Goal: Task Accomplishment & Management: Manage account settings

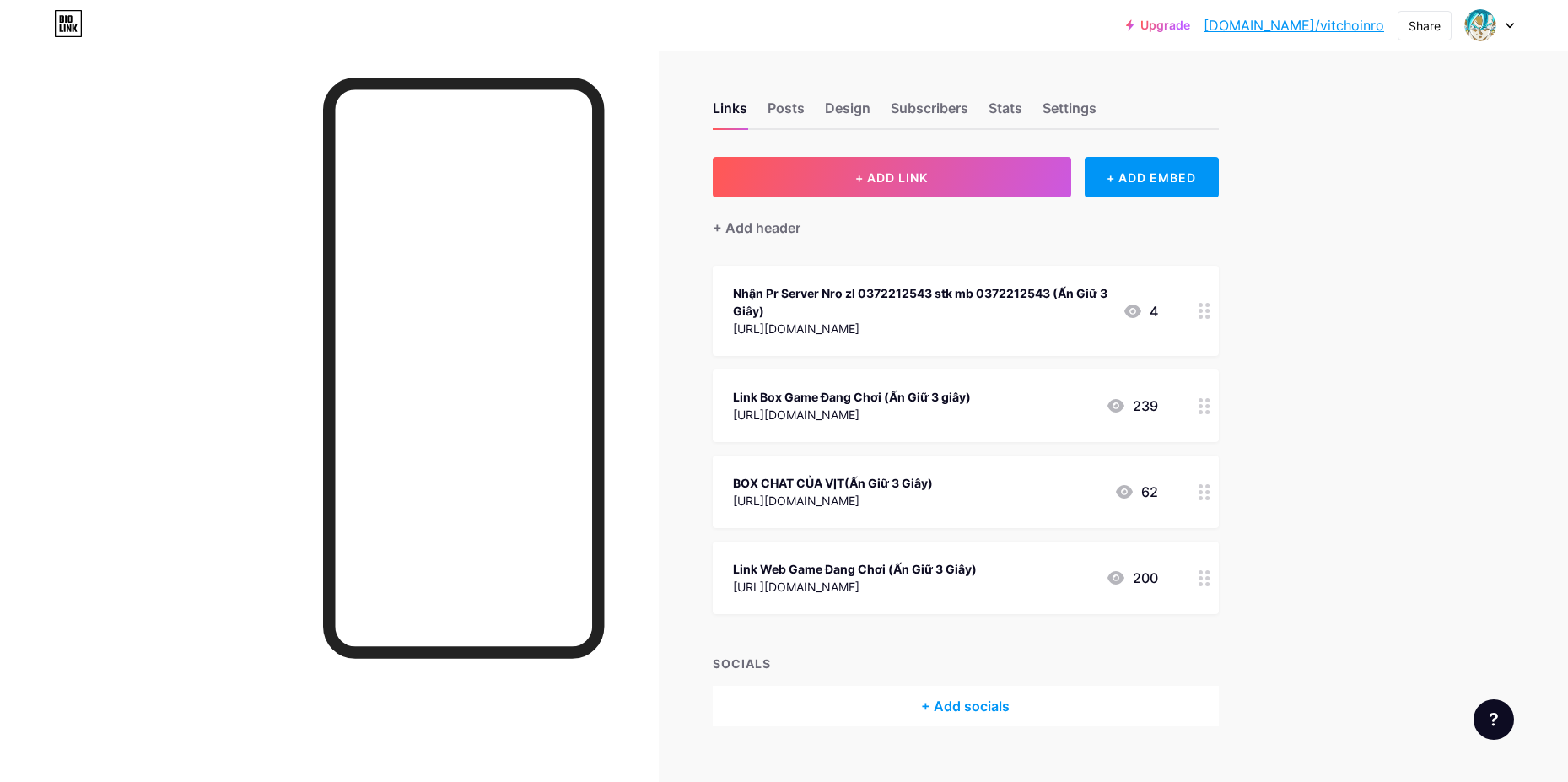
click at [1227, 581] on div "Links Posts Design Subscribers Stats Settings + ADD LINK + ADD EMBED + Add head…" at bounding box center [644, 431] width 1289 height 760
click at [1219, 582] on div at bounding box center [1204, 577] width 29 height 72
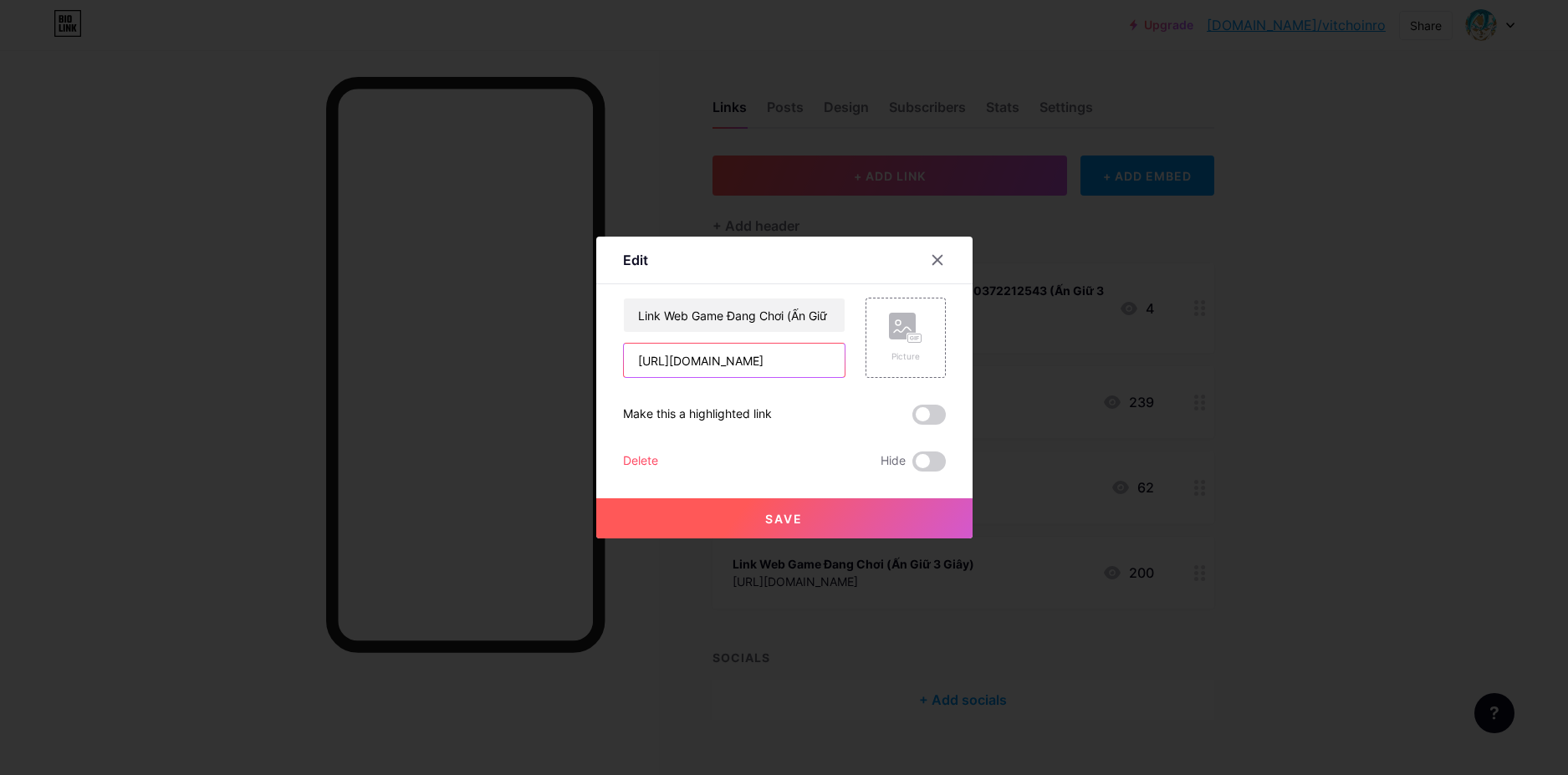
click at [825, 363] on input "[URL][DOMAIN_NAME]" at bounding box center [734, 361] width 221 height 34
paste input "[URL][DOMAIN_NAME]"
type input "[URL][DOMAIN_NAME]"
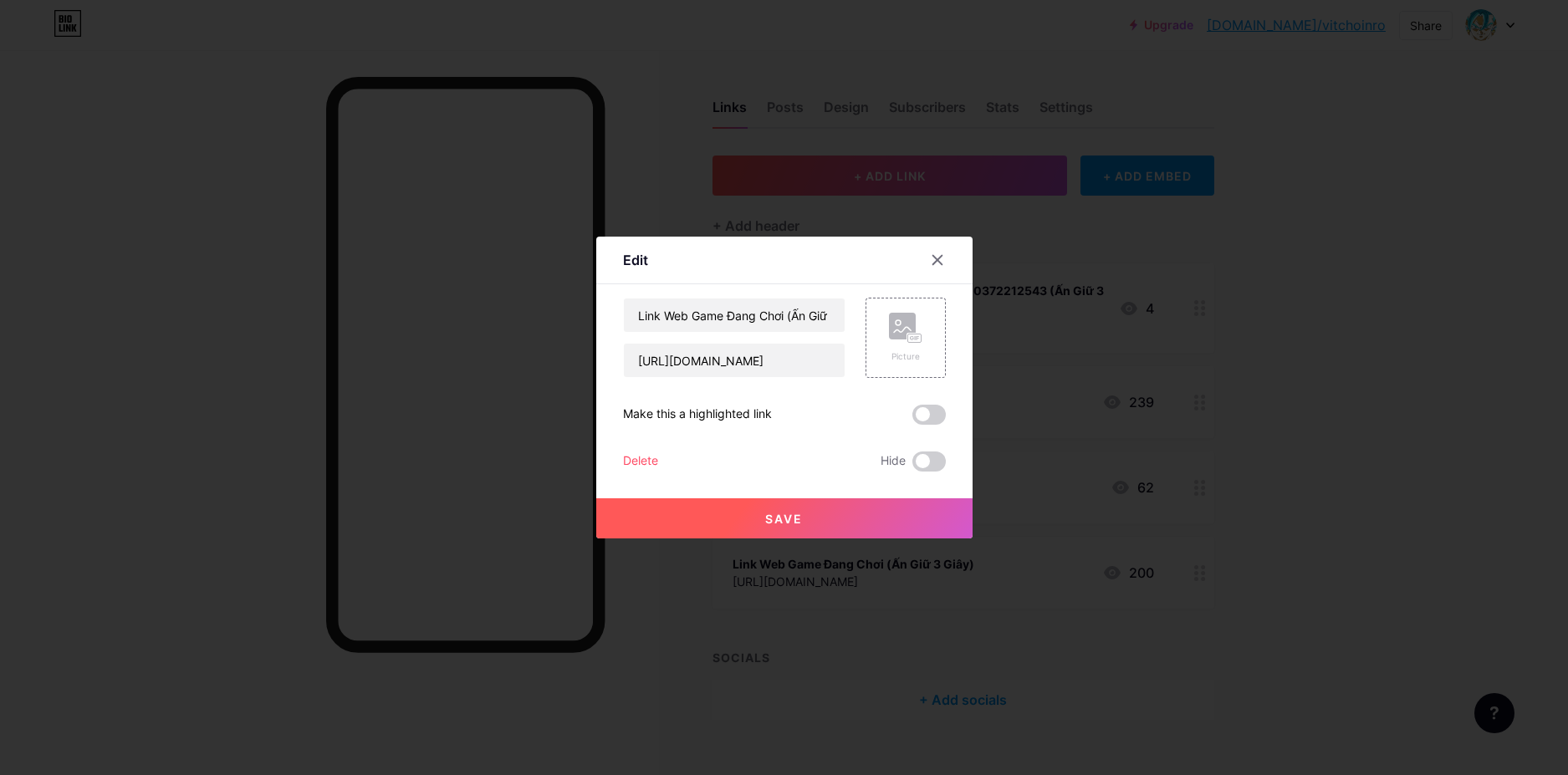
click at [817, 533] on button "Save" at bounding box center [784, 518] width 377 height 40
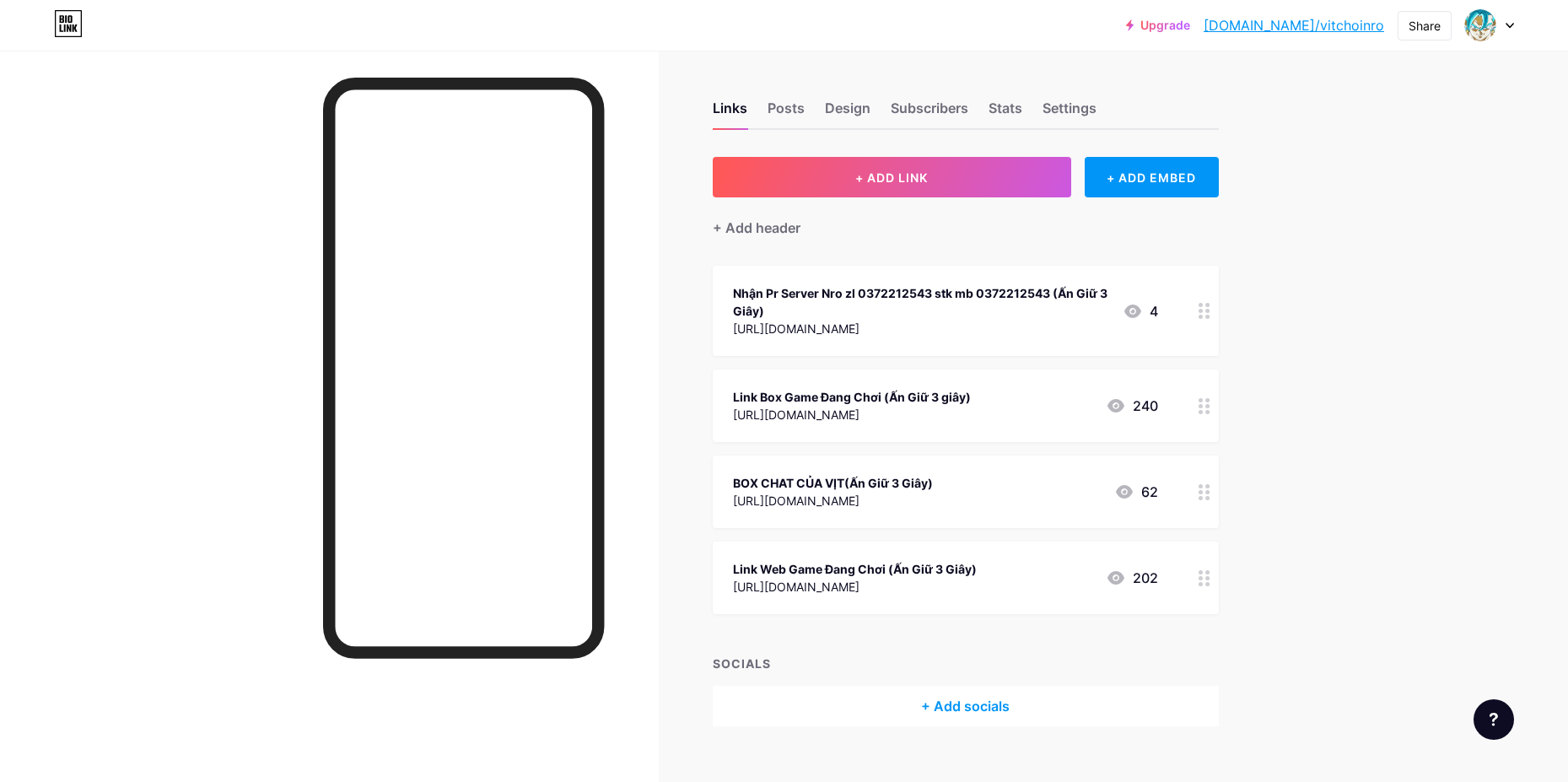
click at [1218, 415] on div at bounding box center [1204, 405] width 29 height 72
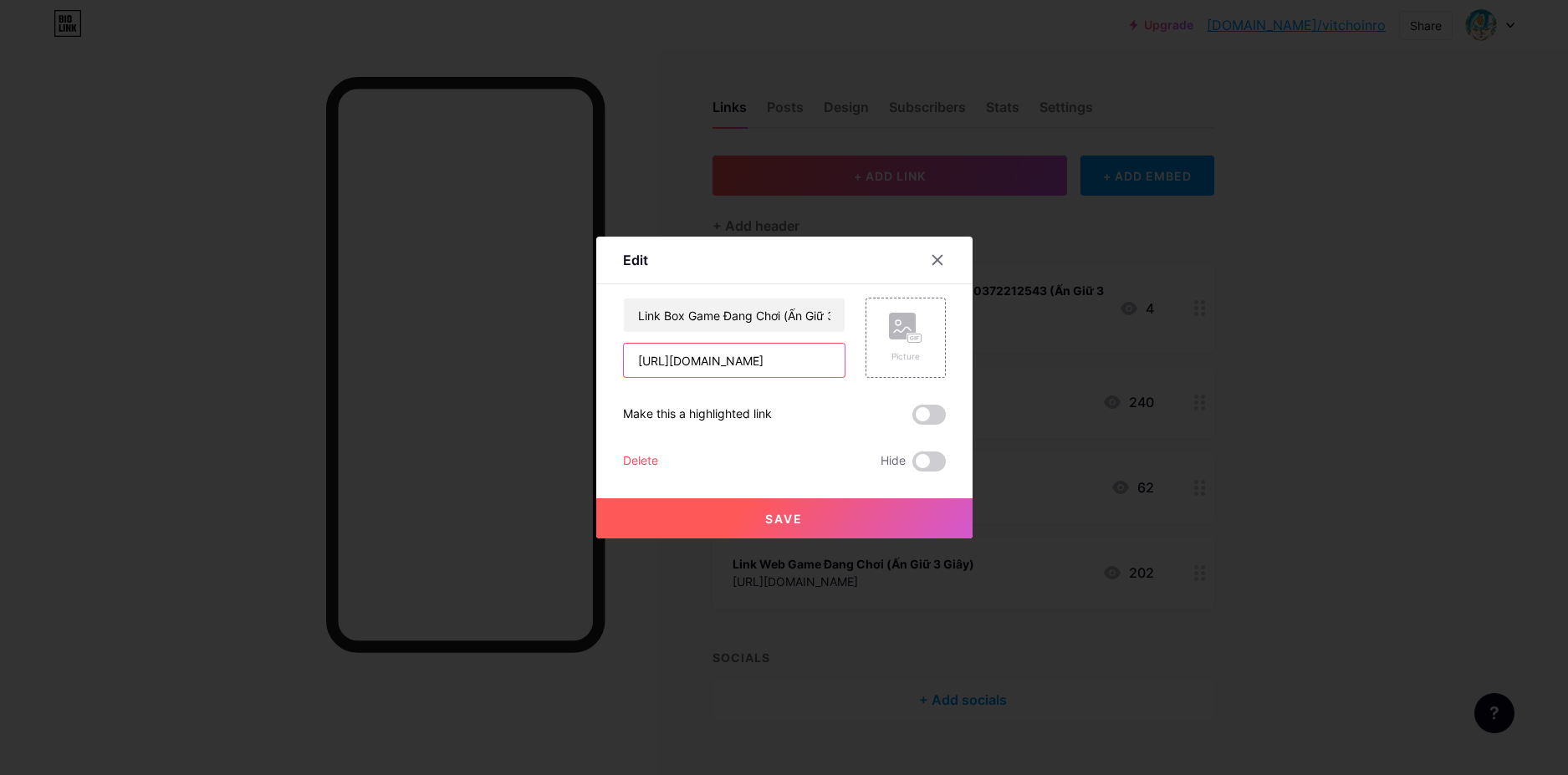
click at [841, 351] on input "[URL][DOMAIN_NAME]" at bounding box center [734, 361] width 221 height 34
click at [838, 352] on input "[URL][DOMAIN_NAME]" at bounding box center [734, 361] width 221 height 34
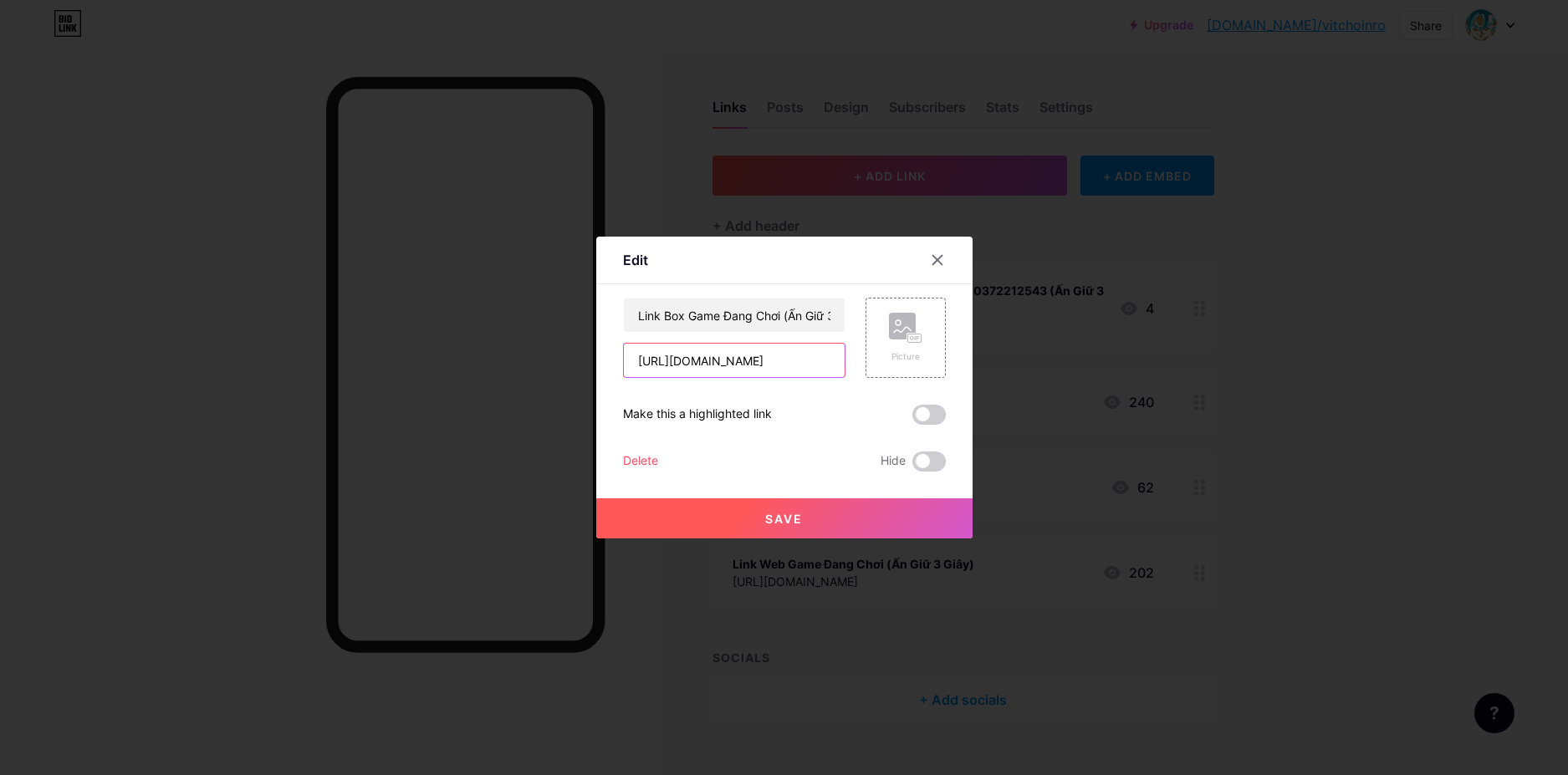
click at [838, 353] on input "[URL][DOMAIN_NAME]" at bounding box center [734, 361] width 221 height 34
paste input "[URL][DOMAIN_NAME]"
type input "[URL][DOMAIN_NAME]"
click at [767, 543] on div at bounding box center [784, 388] width 1568 height 775
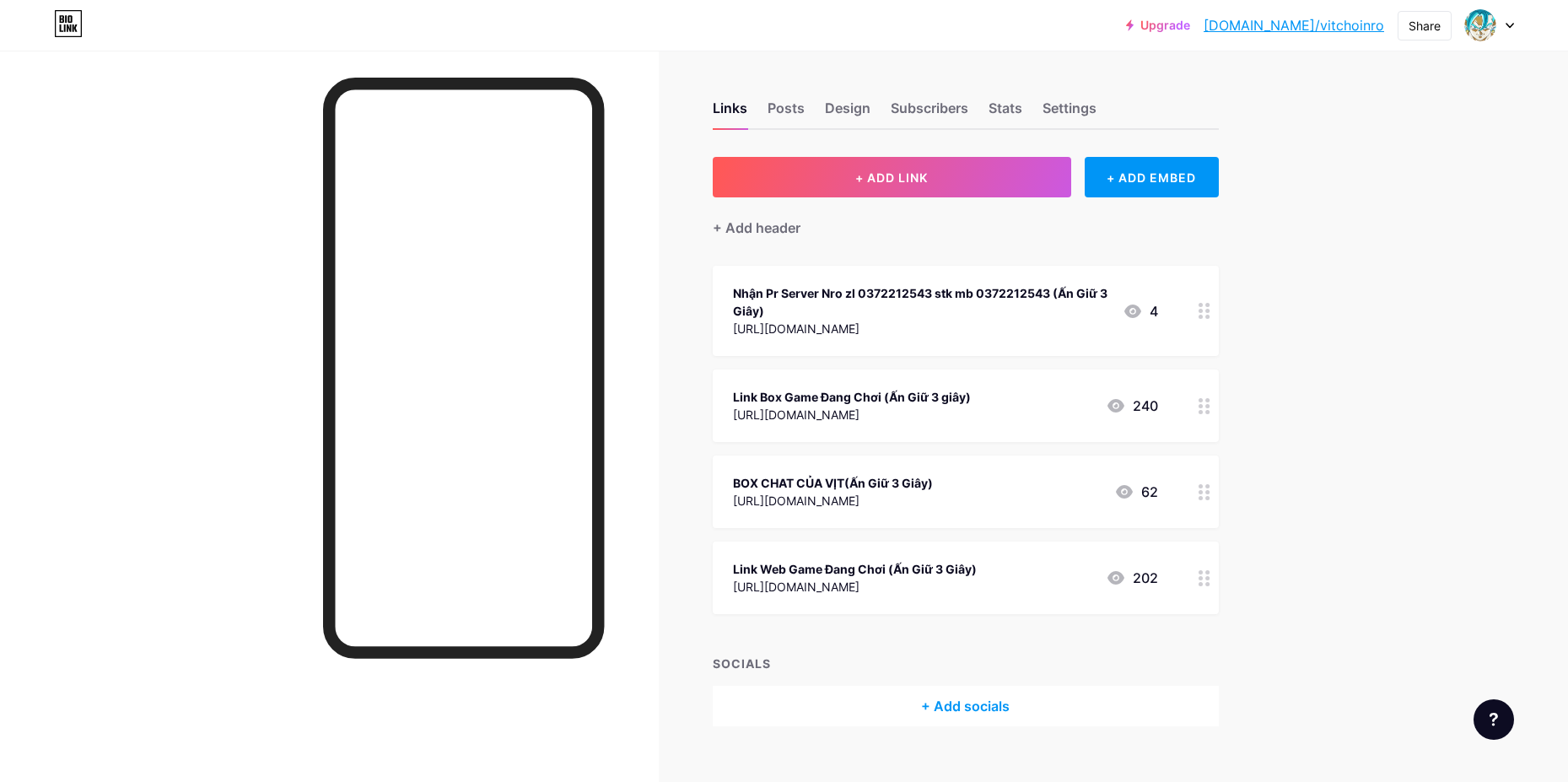
click at [1209, 405] on icon at bounding box center [1204, 405] width 12 height 16
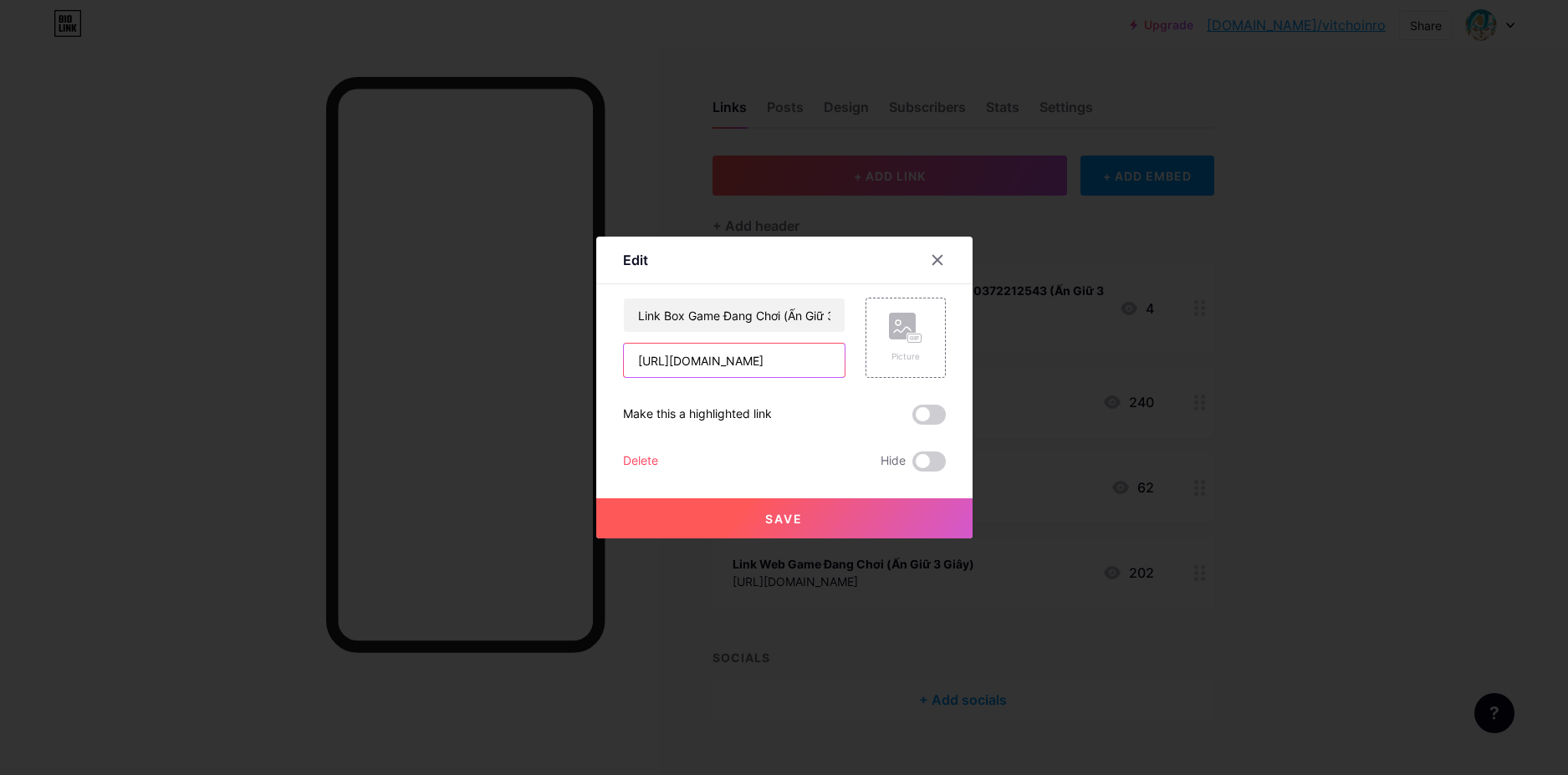
click at [781, 364] on input "[URL][DOMAIN_NAME]" at bounding box center [734, 361] width 221 height 34
paste input "[URL][DOMAIN_NAME]"
type input "[URL][DOMAIN_NAME]"
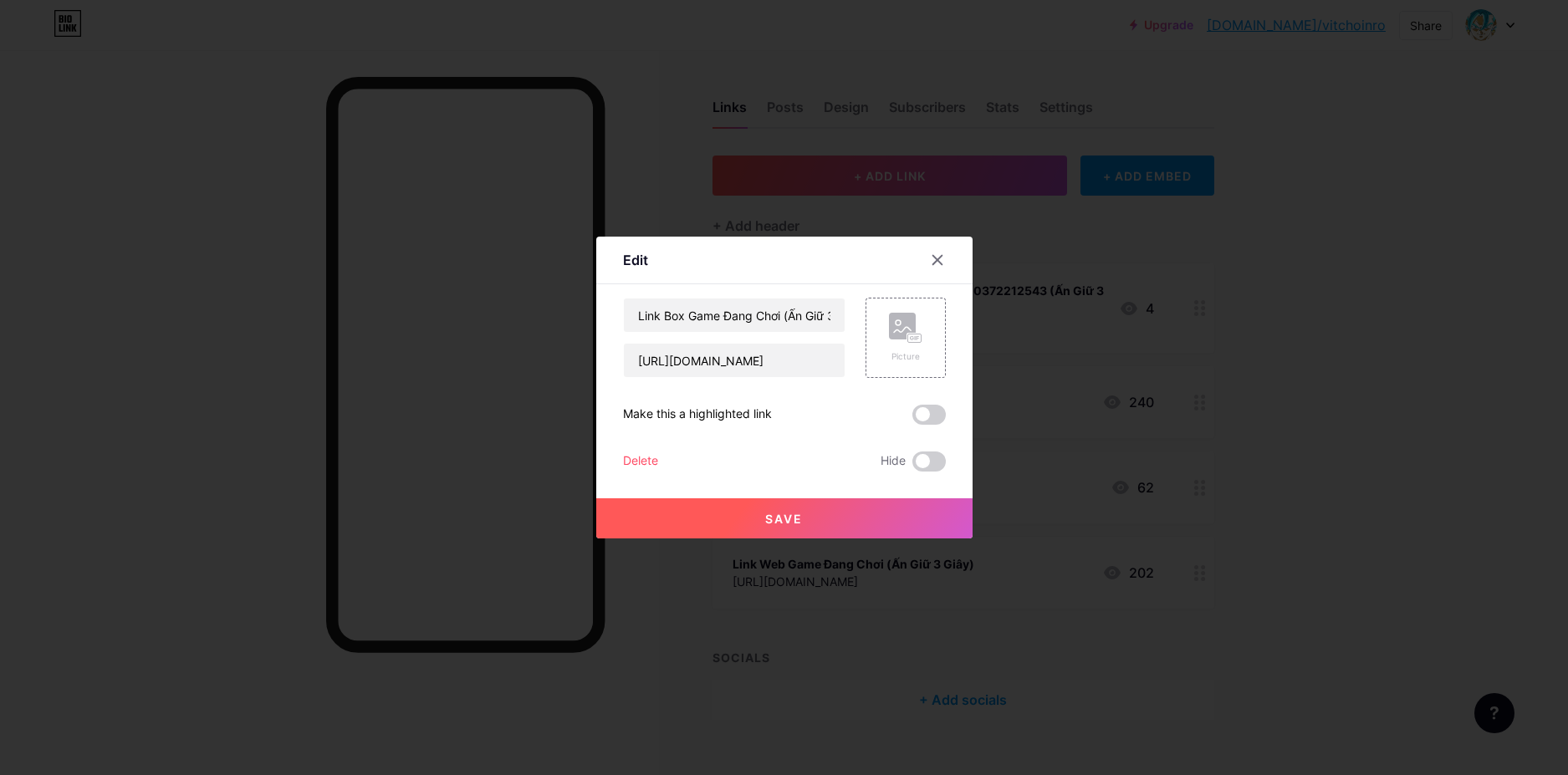
click at [747, 521] on button "Save" at bounding box center [784, 518] width 377 height 40
